Goal: Communication & Community: Answer question/provide support

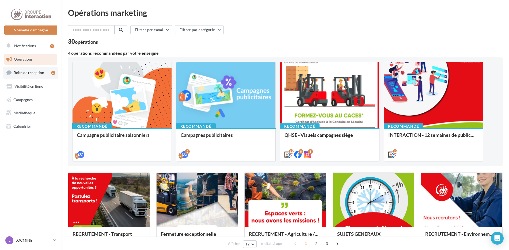
click at [44, 73] on link "Boîte de réception 6" at bounding box center [30, 73] width 55 height 12
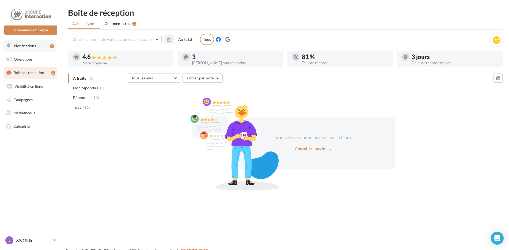
click at [47, 45] on button "Notifications 1" at bounding box center [29, 45] width 53 height 11
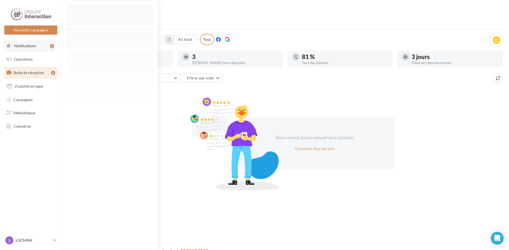
click at [34, 47] on span "Notifications" at bounding box center [25, 45] width 22 height 5
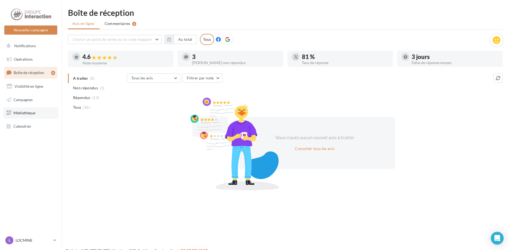
click at [32, 115] on link "Médiathèque" at bounding box center [30, 112] width 55 height 11
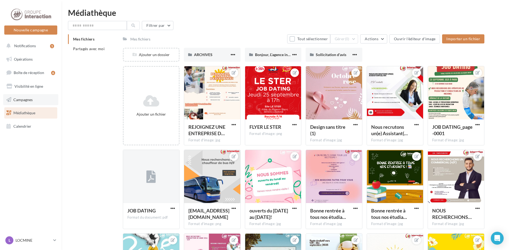
click at [39, 95] on link "Campagnes" at bounding box center [30, 99] width 55 height 11
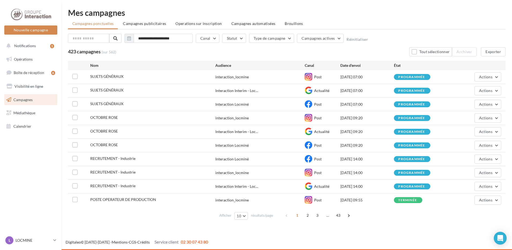
click at [130, 158] on span "RECRUTEMENT - Industrie" at bounding box center [112, 158] width 45 height 5
click at [40, 71] on span "Boîte de réception" at bounding box center [29, 72] width 31 height 5
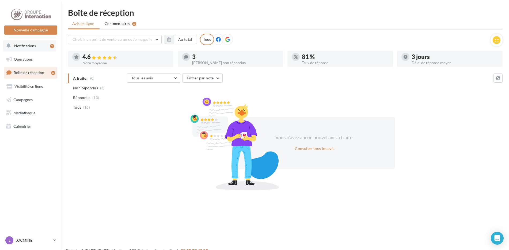
click at [31, 45] on span "Notifications" at bounding box center [25, 45] width 22 height 5
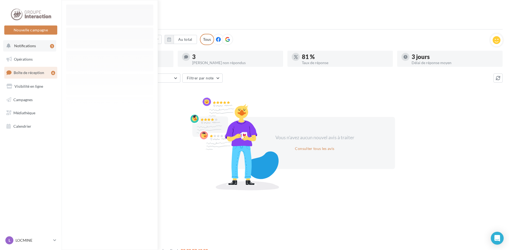
click at [43, 43] on button "Notifications 1" at bounding box center [29, 45] width 53 height 11
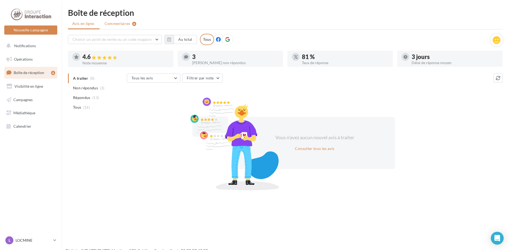
click at [127, 23] on span "Commentaires" at bounding box center [118, 23] width 26 height 5
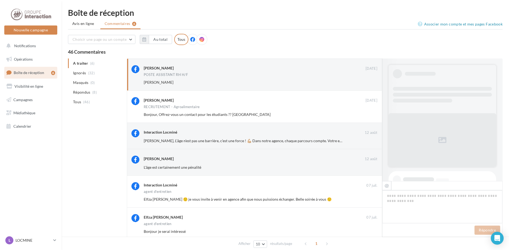
scroll to position [202, 0]
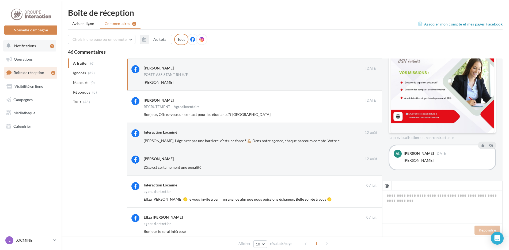
click at [32, 49] on button "Notifications 1" at bounding box center [29, 45] width 53 height 11
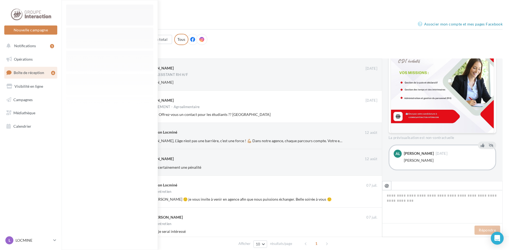
click at [375, 40] on div "Choisir une page ou un compte Interaction Locminé (Locminé) interaction_locmine…" at bounding box center [285, 42] width 435 height 16
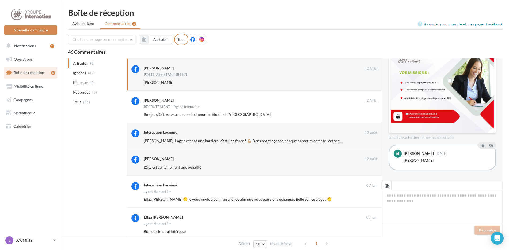
click at [332, 48] on div "Choisir une page ou un compte Interaction Locminé (Locminé) interaction_locmine…" at bounding box center [285, 42] width 435 height 16
click at [22, 46] on span "Notifications" at bounding box center [25, 45] width 22 height 5
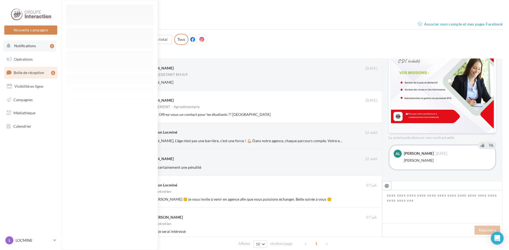
click at [24, 48] on span "Notifications" at bounding box center [25, 45] width 22 height 5
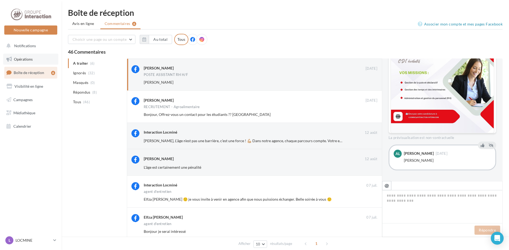
click at [21, 58] on span "Opérations" at bounding box center [23, 59] width 19 height 5
